Goal: Task Accomplishment & Management: Understand process/instructions

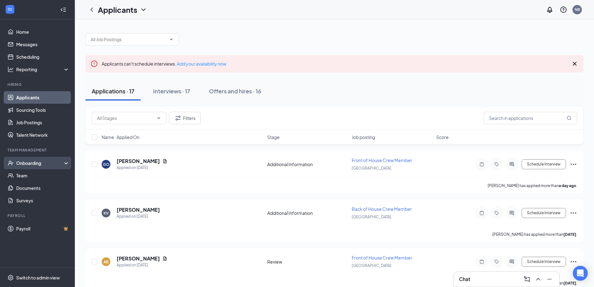
click at [35, 167] on div "Onboarding" at bounding box center [37, 163] width 75 height 12
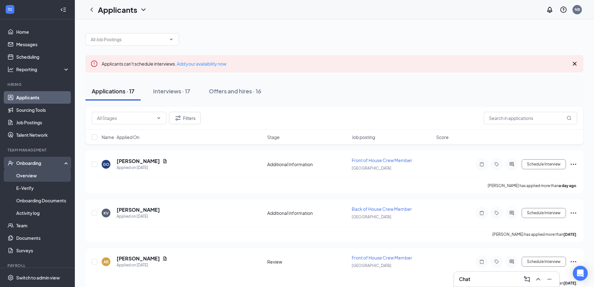
click at [36, 179] on link "Overview" at bounding box center [42, 175] width 53 height 12
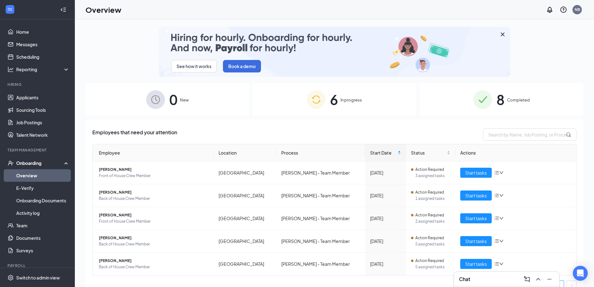
click at [358, 102] on span "In progress" at bounding box center [352, 100] width 22 height 6
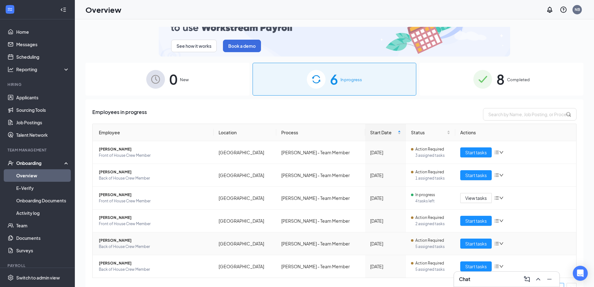
scroll to position [31, 0]
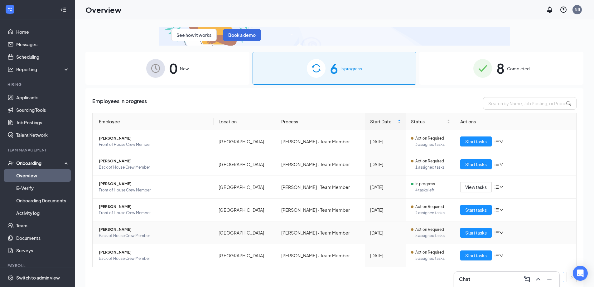
click at [120, 229] on span "[PERSON_NAME]" at bounding box center [154, 229] width 110 height 6
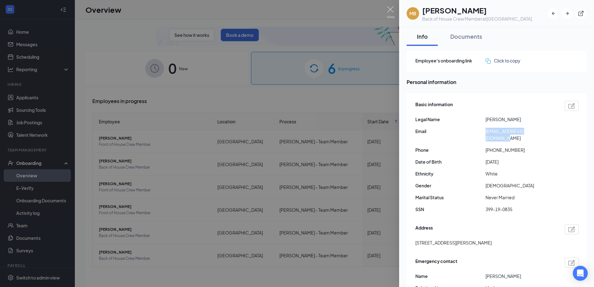
drag, startPoint x: 543, startPoint y: 132, endPoint x: 482, endPoint y: 136, distance: 61.9
click at [482, 136] on div "Basic information Legal Name [PERSON_NAME] Email [EMAIL_ADDRESS][DOMAIN_NAME] P…" at bounding box center [496, 158] width 163 height 118
copy div "[EMAIL_ADDRESS][DOMAIN_NAME]"
click at [393, 9] on img at bounding box center [391, 12] width 8 height 12
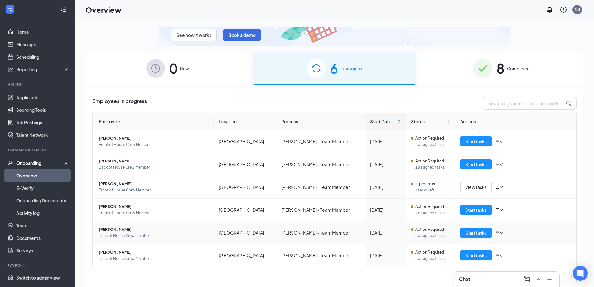
click at [130, 229] on span "[PERSON_NAME]" at bounding box center [154, 229] width 110 height 6
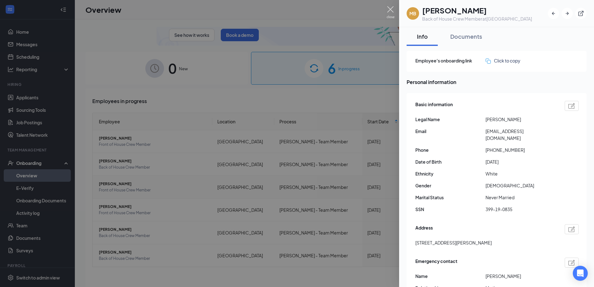
click at [389, 5] on div at bounding box center [297, 143] width 594 height 287
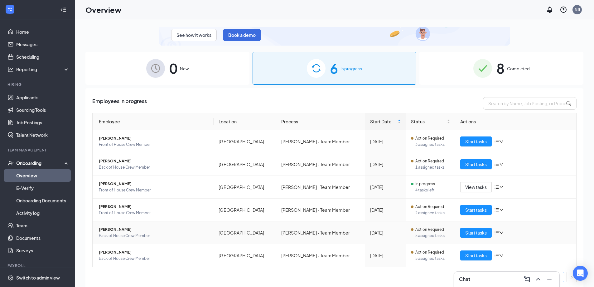
click at [502, 231] on div "Start tasks" at bounding box center [515, 232] width 111 height 10
click at [500, 232] on icon "down" at bounding box center [502, 232] width 4 height 2
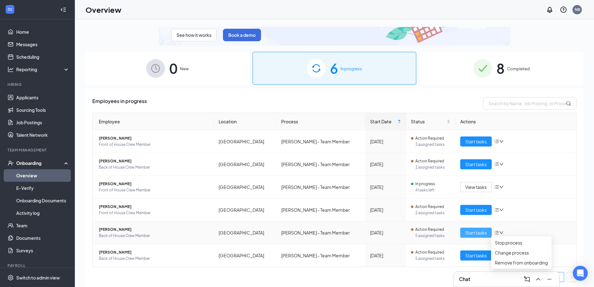
click at [475, 232] on span "Start tasks" at bounding box center [476, 232] width 22 height 7
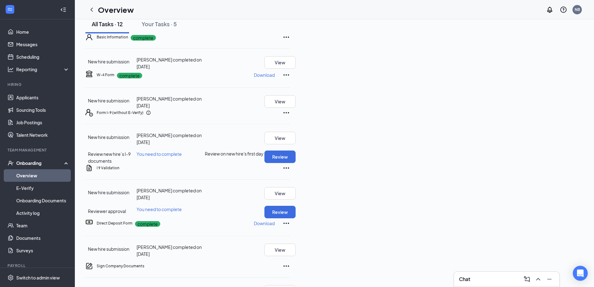
scroll to position [259, 0]
